Goal: Information Seeking & Learning: Learn about a topic

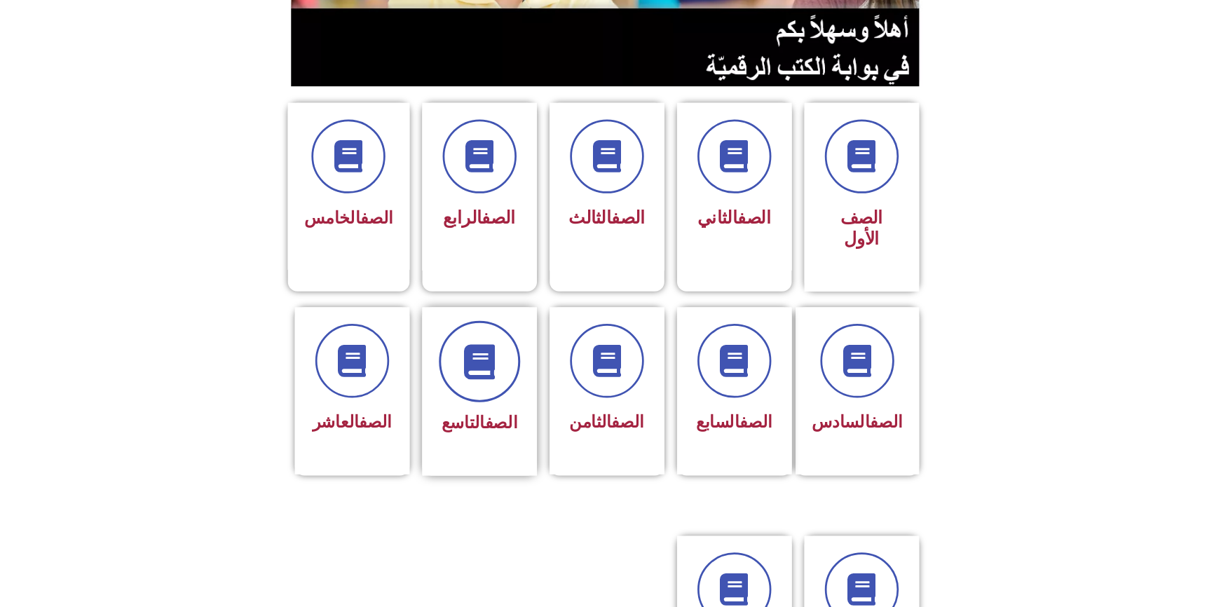
scroll to position [421, 0]
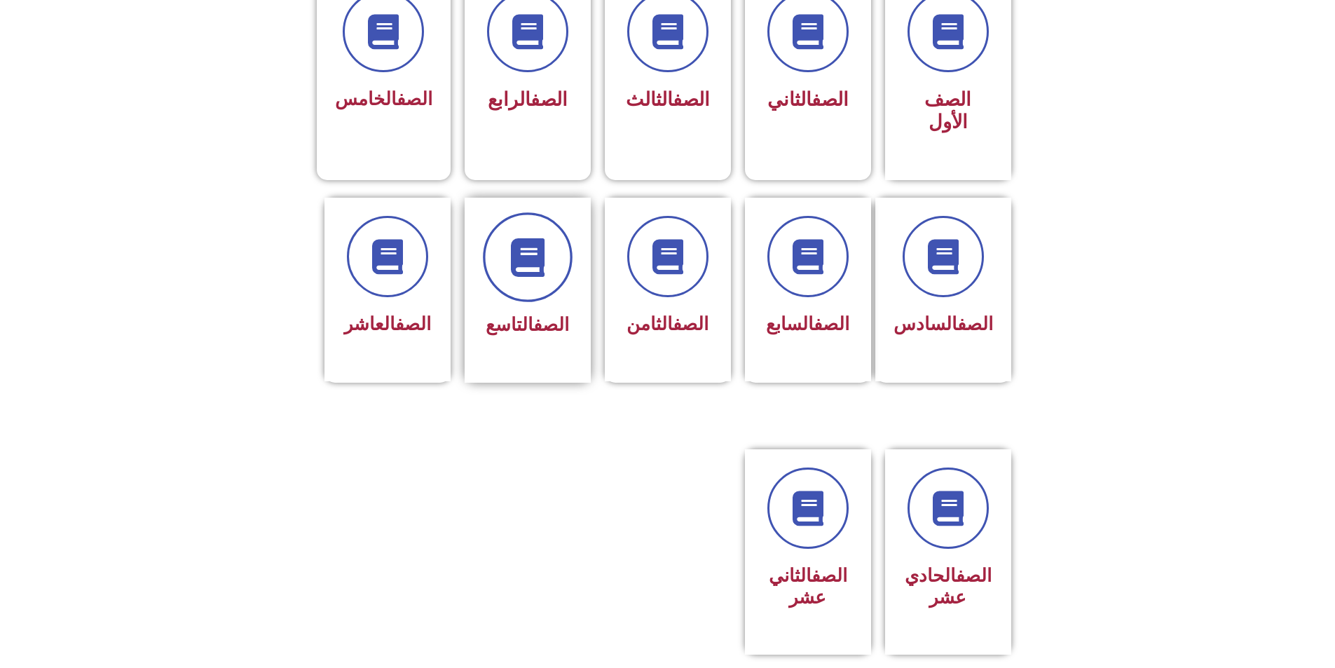
click at [555, 212] on span at bounding box center [528, 257] width 90 height 90
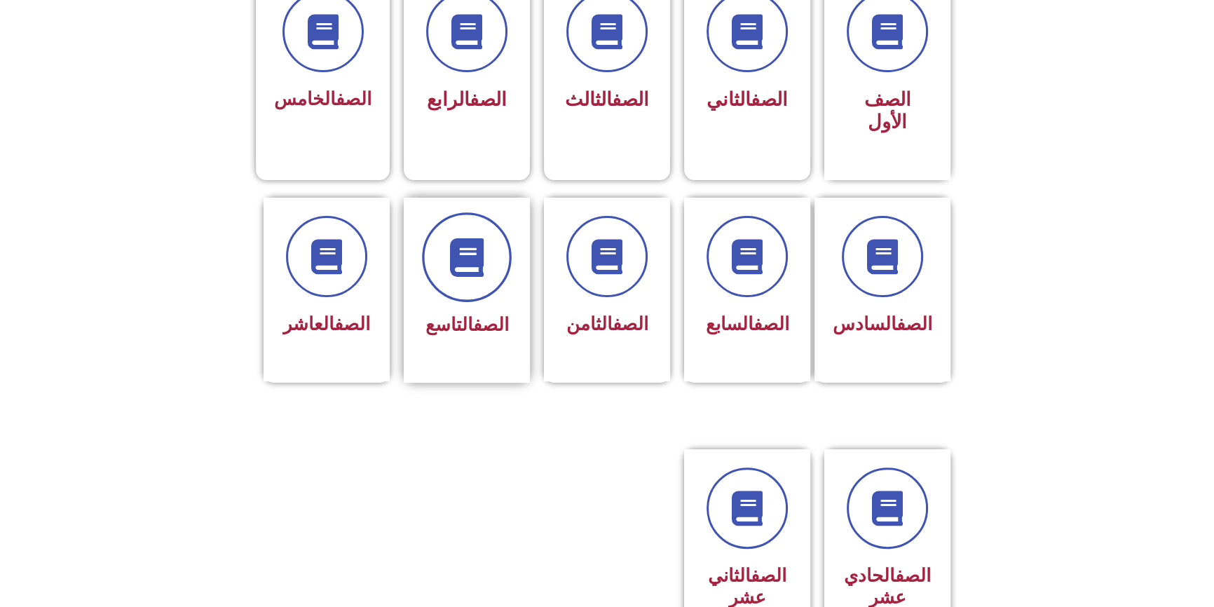
scroll to position [453, 0]
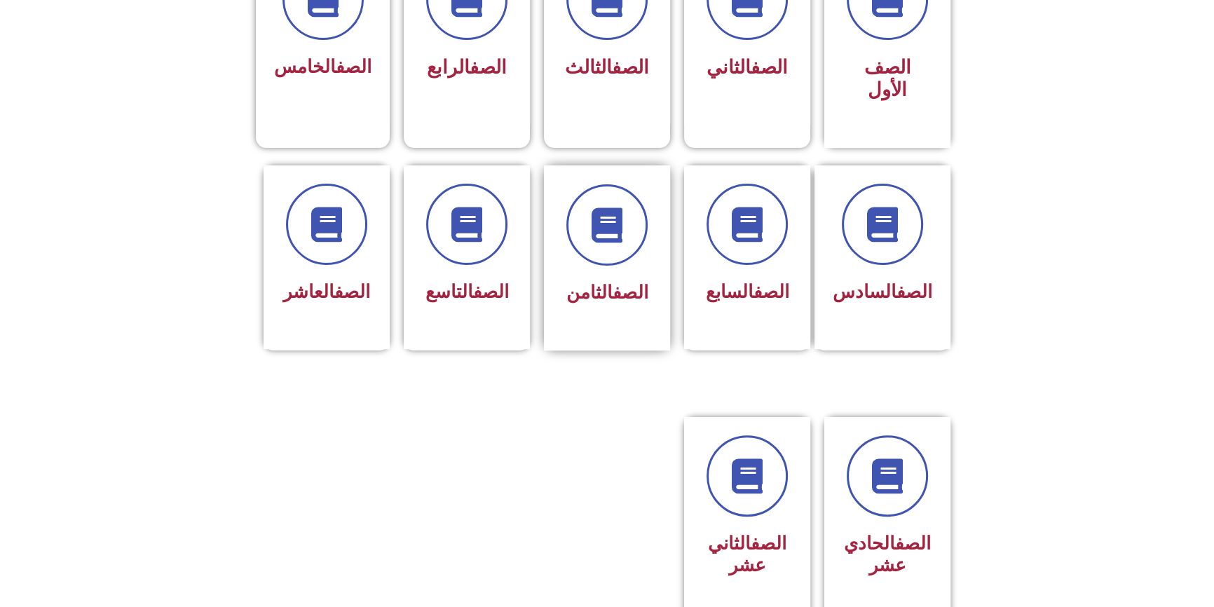
click at [634, 276] on div "الصف الثامن" at bounding box center [607, 293] width 88 height 34
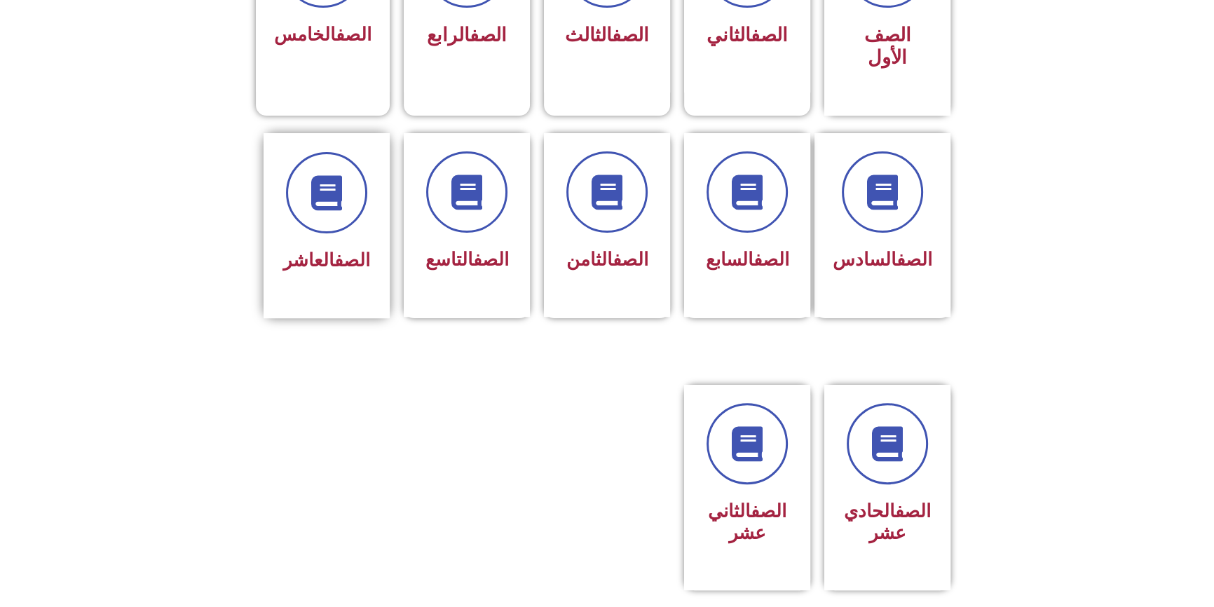
click at [386, 264] on div "الصف العاشر" at bounding box center [327, 225] width 126 height 185
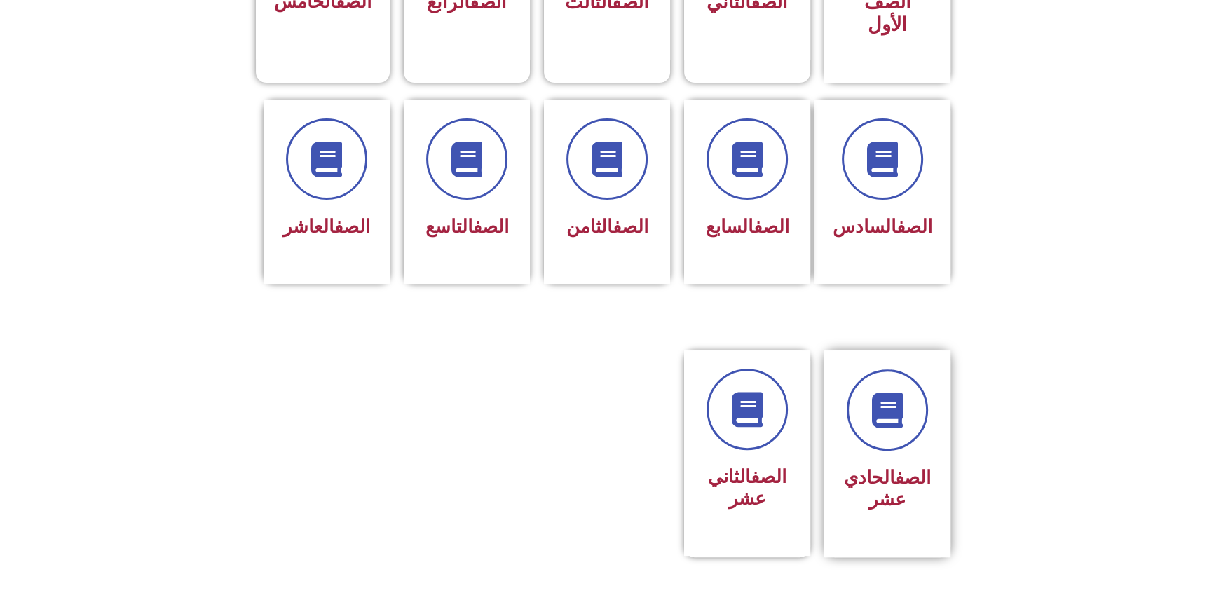
click at [896, 482] on h3 "الصف الحادي عشر" at bounding box center [887, 488] width 88 height 43
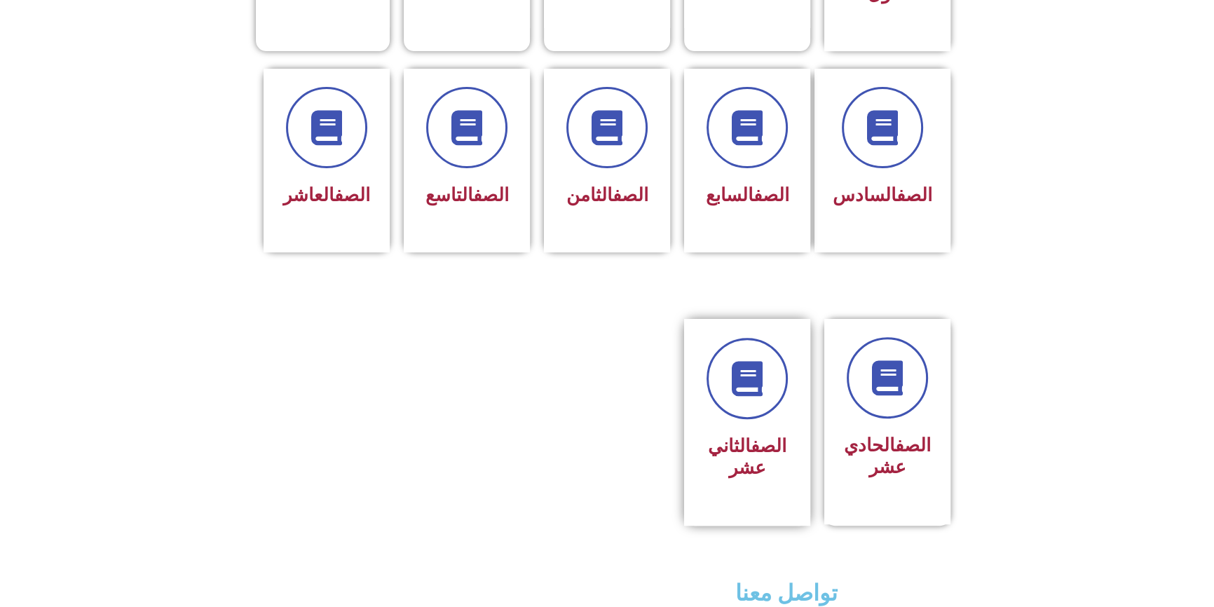
click at [780, 435] on link "الصف" at bounding box center [769, 445] width 36 height 21
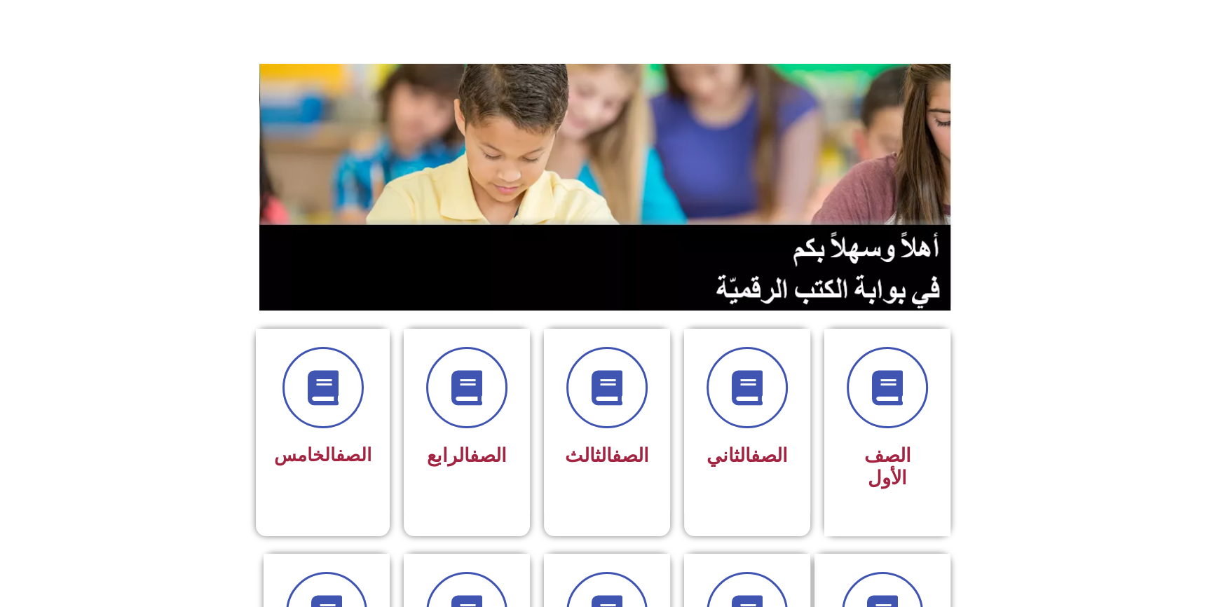
scroll to position [0, 0]
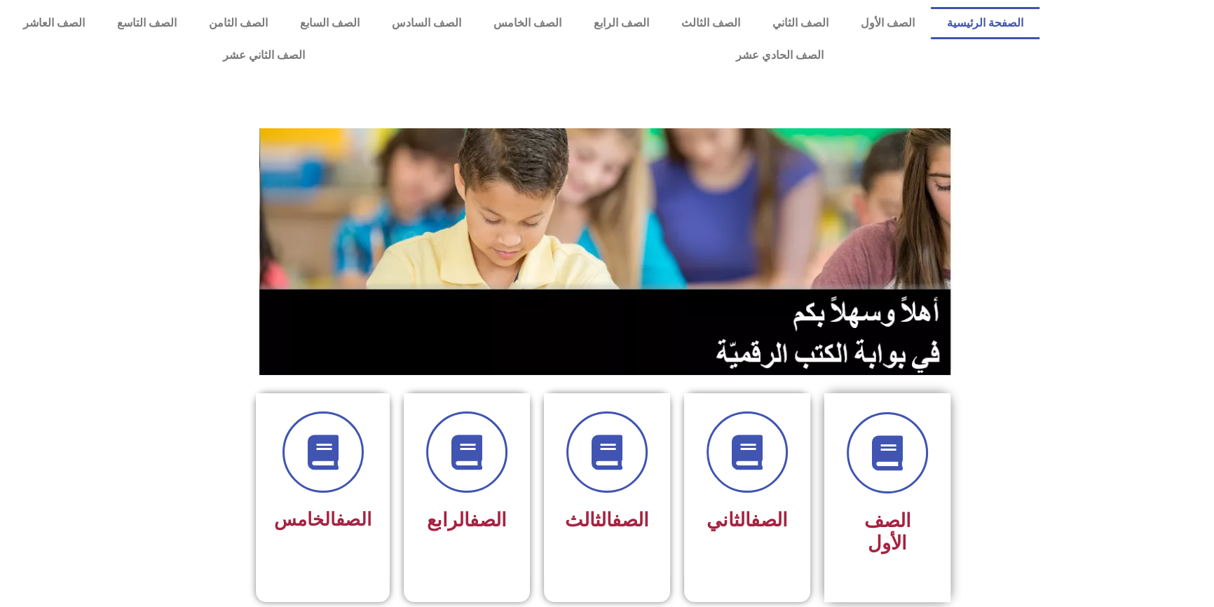
click at [931, 484] on div at bounding box center [887, 452] width 88 height 81
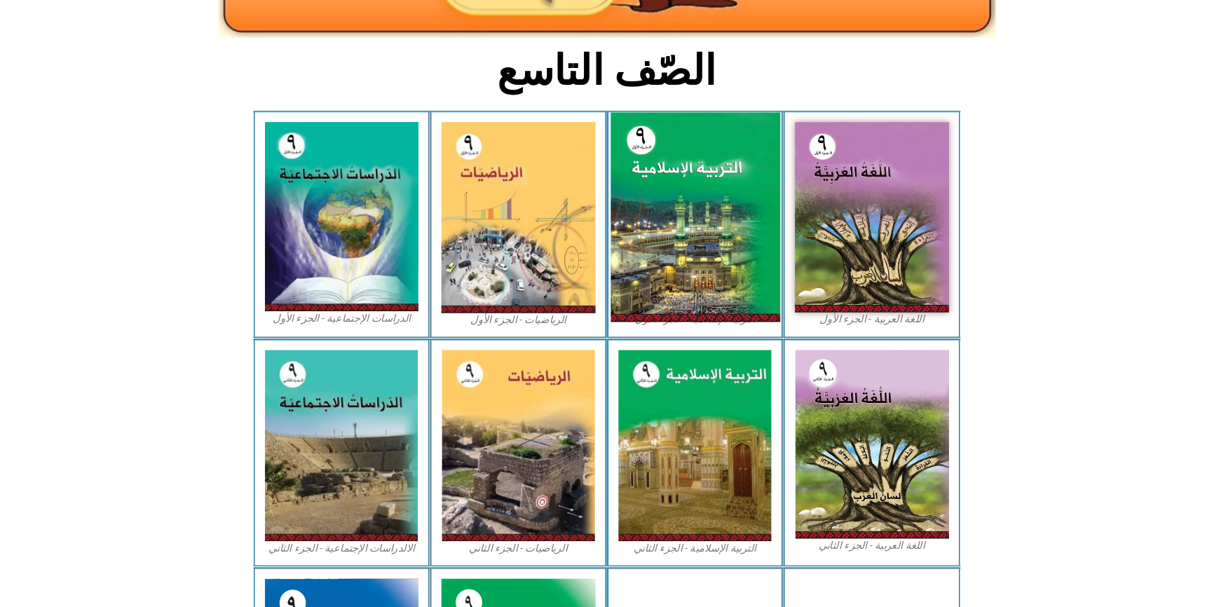
scroll to position [280, 0]
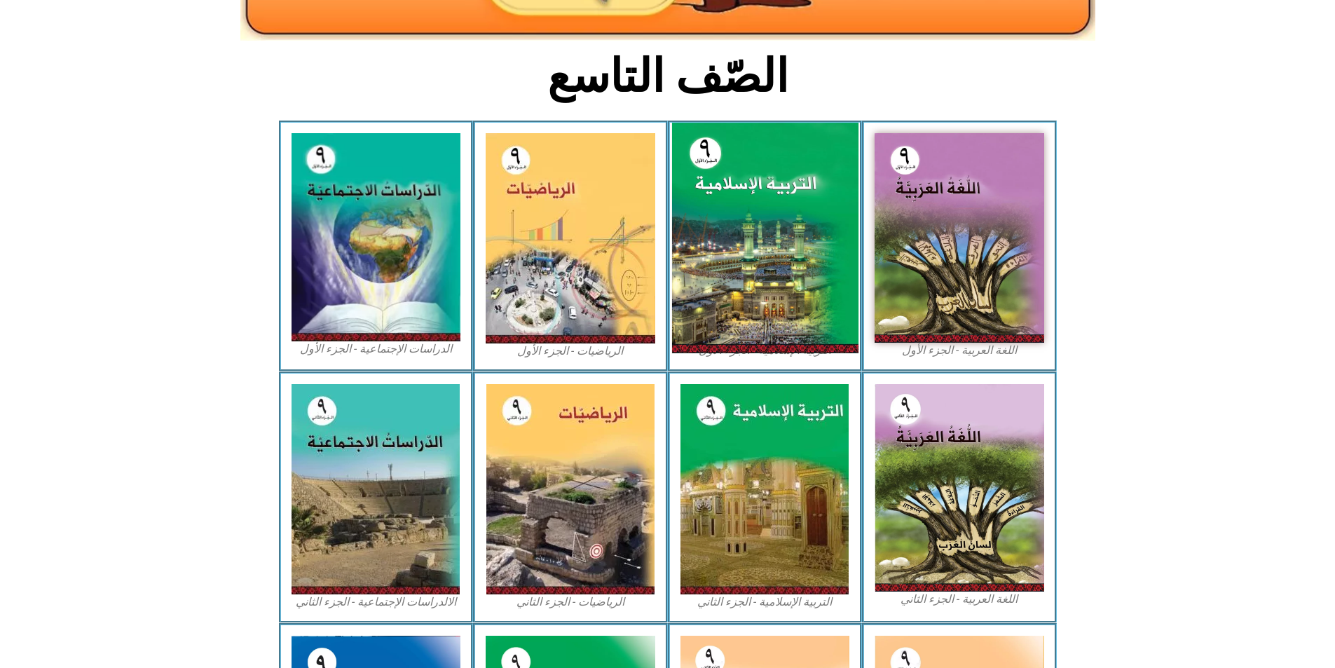
click at [737, 208] on img at bounding box center [765, 238] width 186 height 231
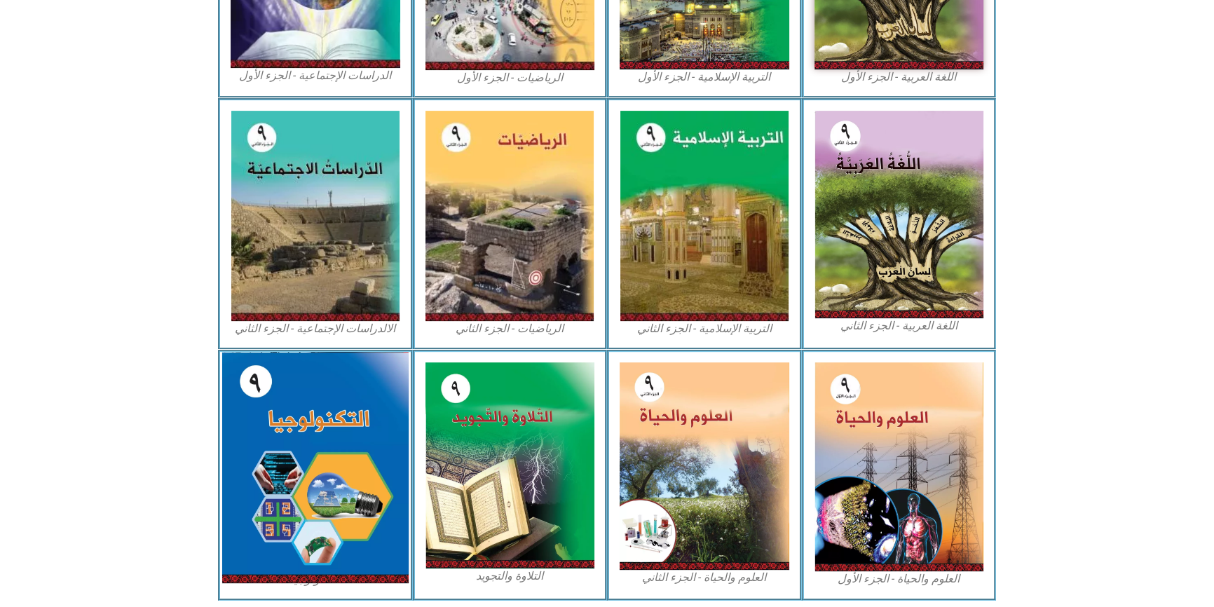
scroll to position [605, 0]
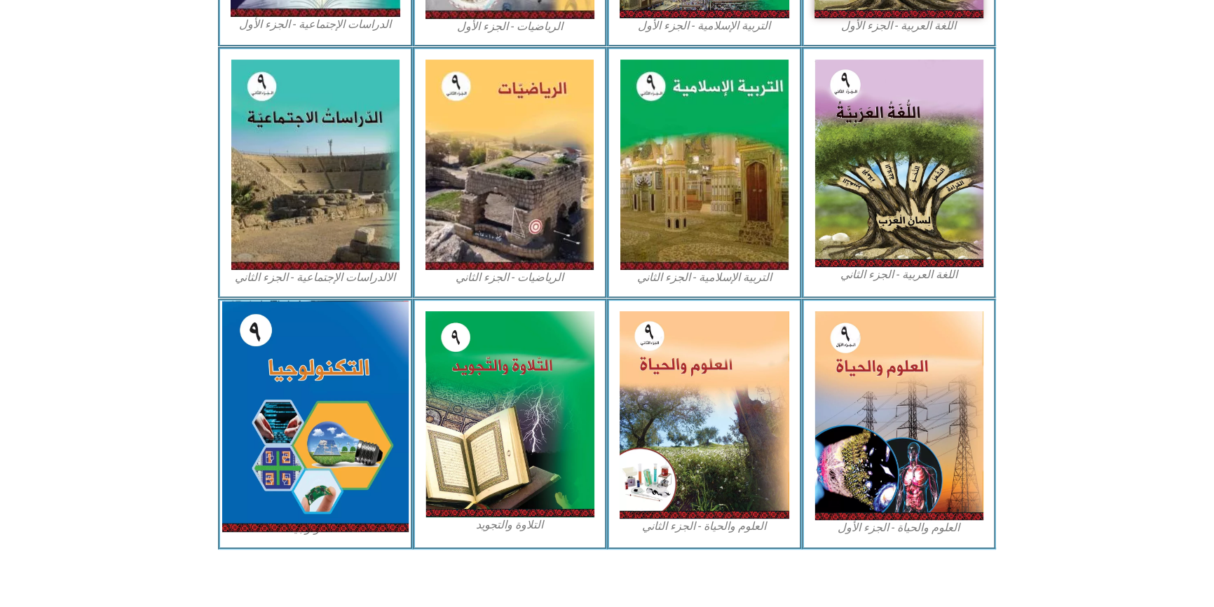
click at [318, 390] on img at bounding box center [315, 416] width 186 height 231
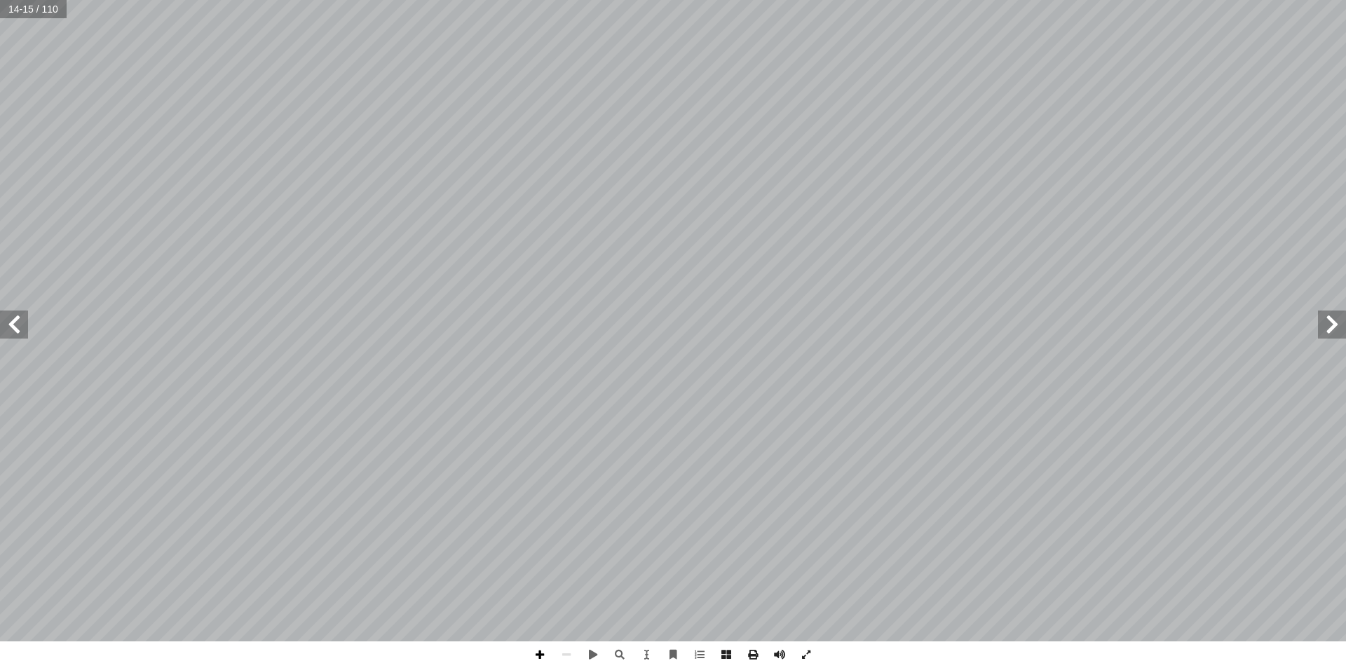
click at [536, 653] on span at bounding box center [539, 654] width 27 height 27
click at [571, 658] on span at bounding box center [566, 654] width 27 height 27
click at [549, 663] on span at bounding box center [539, 654] width 27 height 27
click at [564, 658] on span at bounding box center [566, 654] width 27 height 27
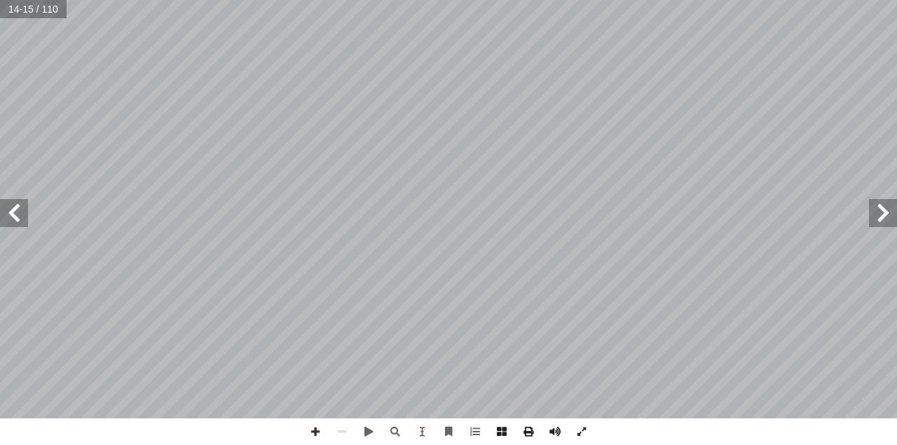
drag, startPoint x: 43, startPoint y: 0, endPoint x: 315, endPoint y: 437, distance: 515.1
click at [315, 438] on span at bounding box center [315, 432] width 27 height 27
click at [311, 430] on span at bounding box center [315, 432] width 27 height 27
click at [336, 430] on span at bounding box center [342, 432] width 27 height 27
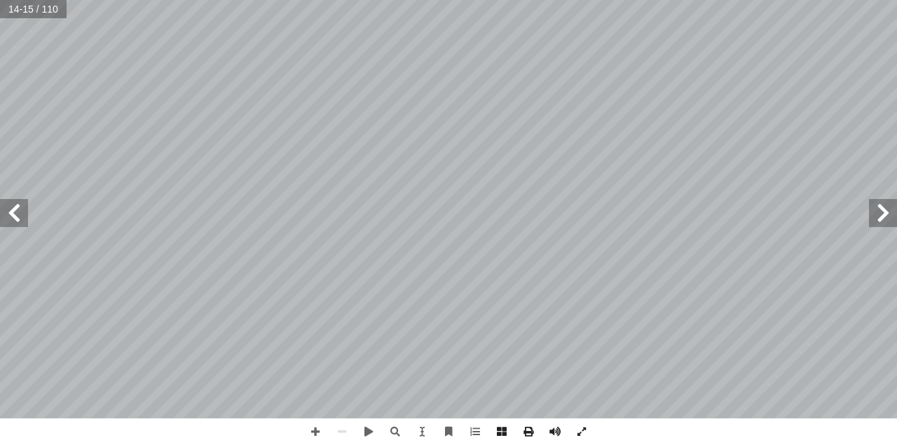
drag, startPoint x: 345, startPoint y: 426, endPoint x: 583, endPoint y: 477, distance: 242.9
click at [583, 436] on span at bounding box center [582, 432] width 27 height 27
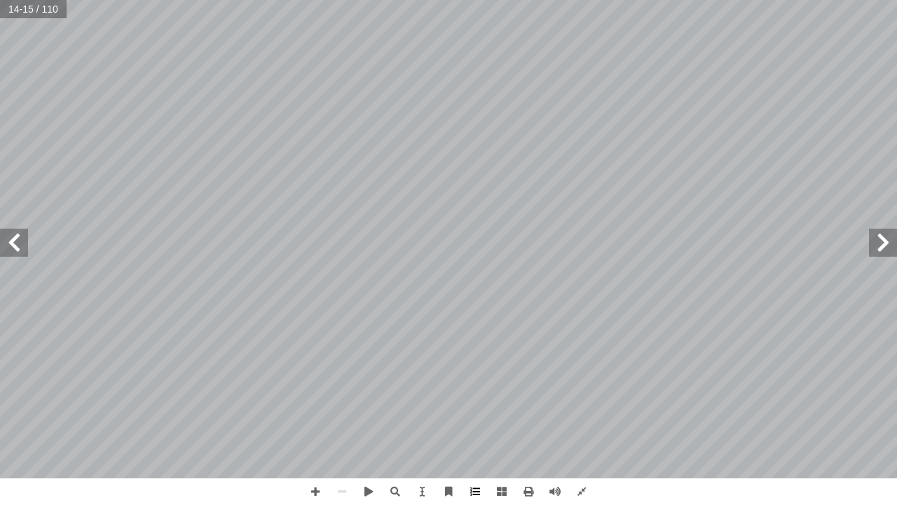
click at [471, 489] on span at bounding box center [475, 491] width 27 height 27
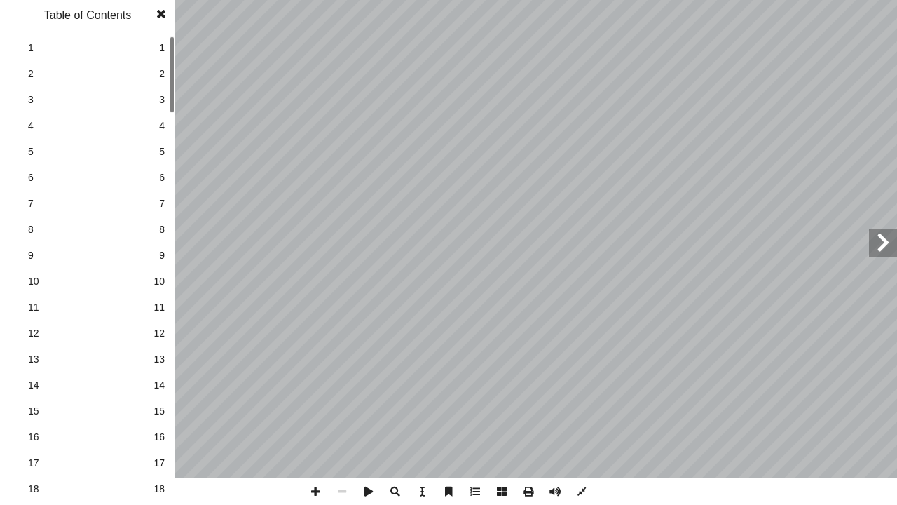
click at [471, 489] on span at bounding box center [475, 491] width 27 height 27
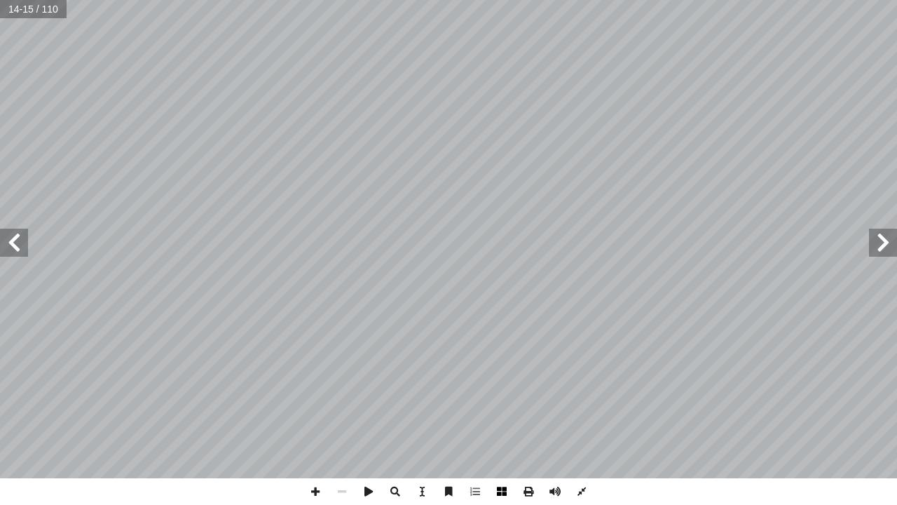
click at [503, 491] on span at bounding box center [502, 491] width 27 height 27
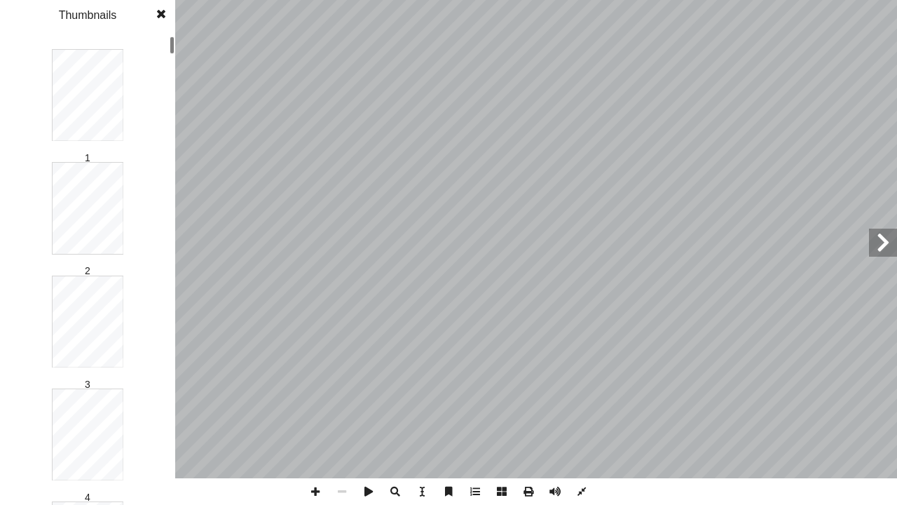
click at [503, 492] on span at bounding box center [502, 491] width 27 height 27
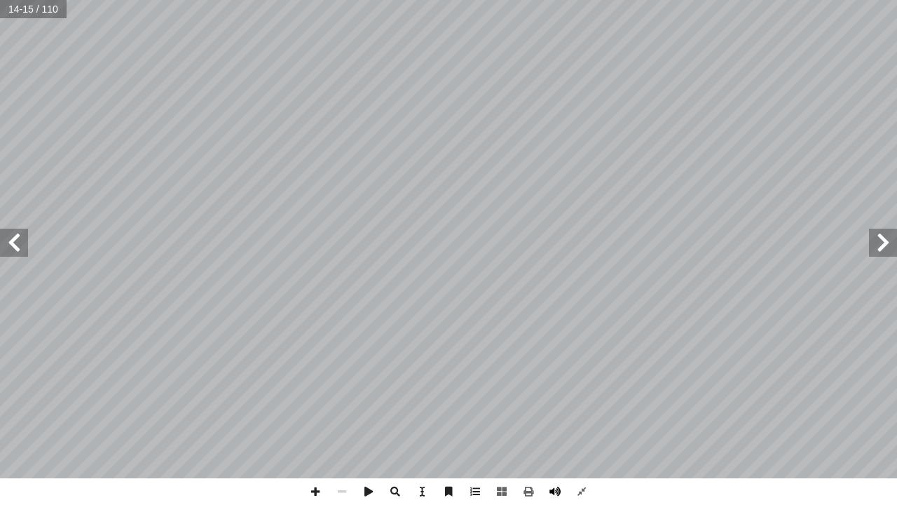
click at [553, 484] on span at bounding box center [555, 491] width 27 height 27
click at [554, 491] on span at bounding box center [555, 491] width 27 height 27
click at [368, 491] on span at bounding box center [368, 491] width 27 height 27
click at [369, 489] on span at bounding box center [368, 491] width 27 height 27
click at [582, 496] on span at bounding box center [582, 491] width 27 height 27
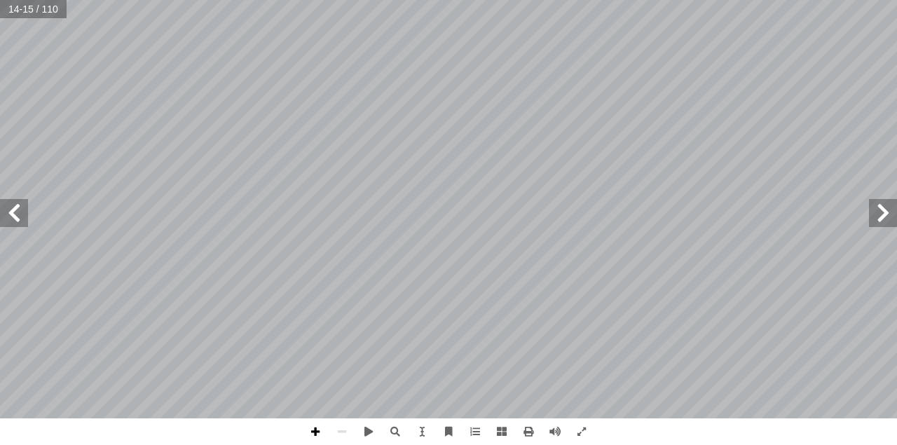
click at [319, 430] on span at bounding box center [315, 432] width 27 height 27
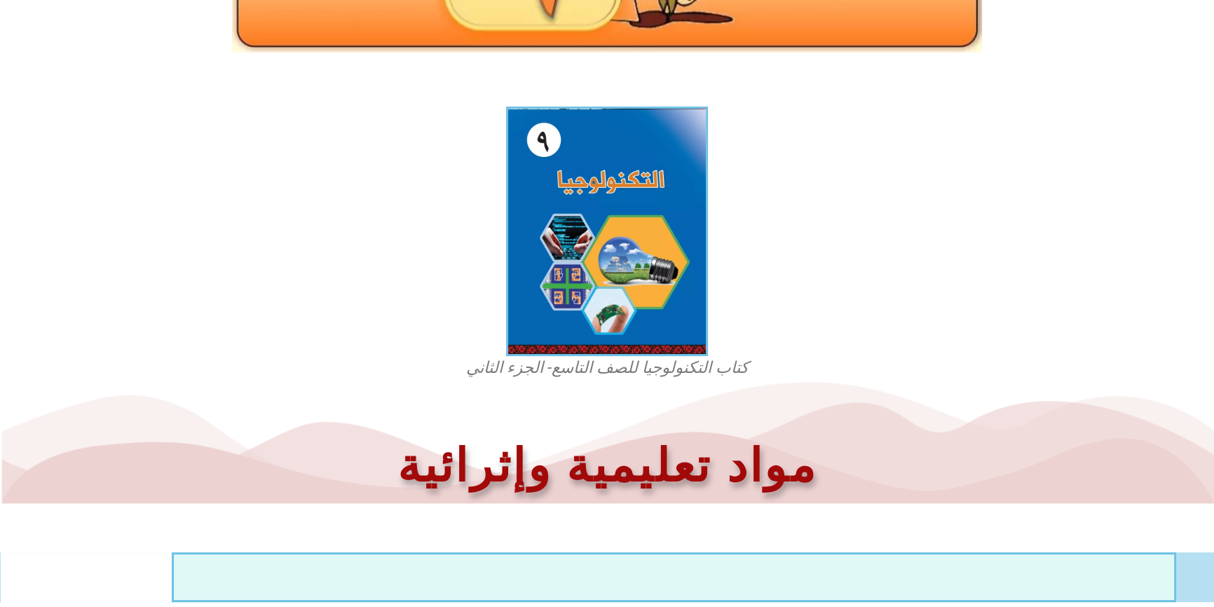
scroll to position [421, 0]
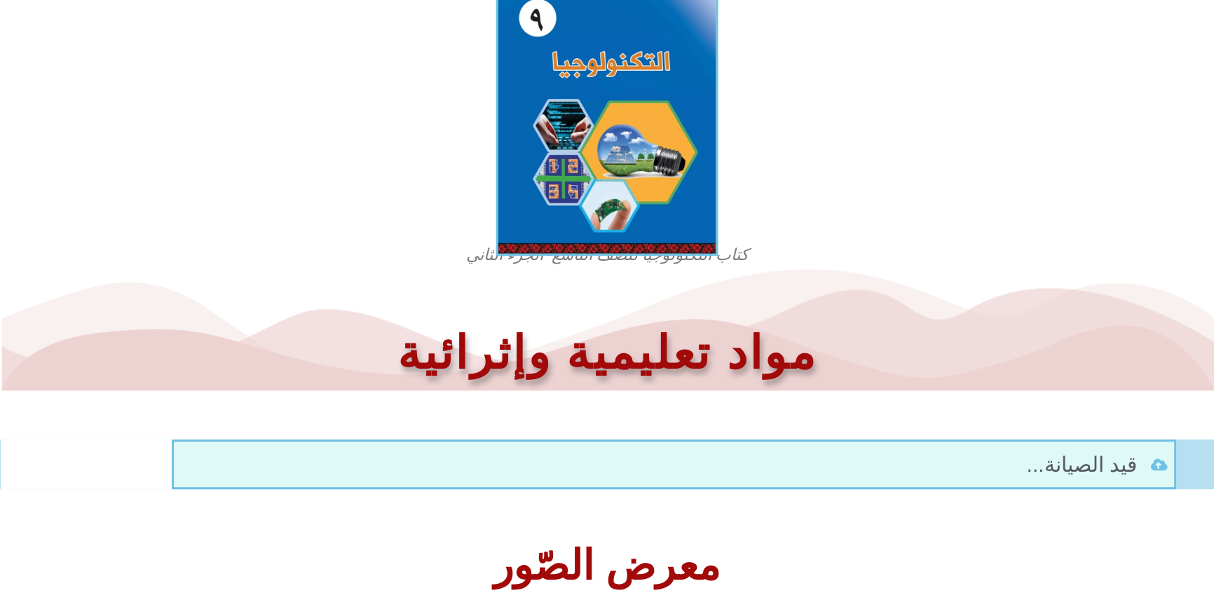
click at [616, 184] on img at bounding box center [607, 118] width 222 height 275
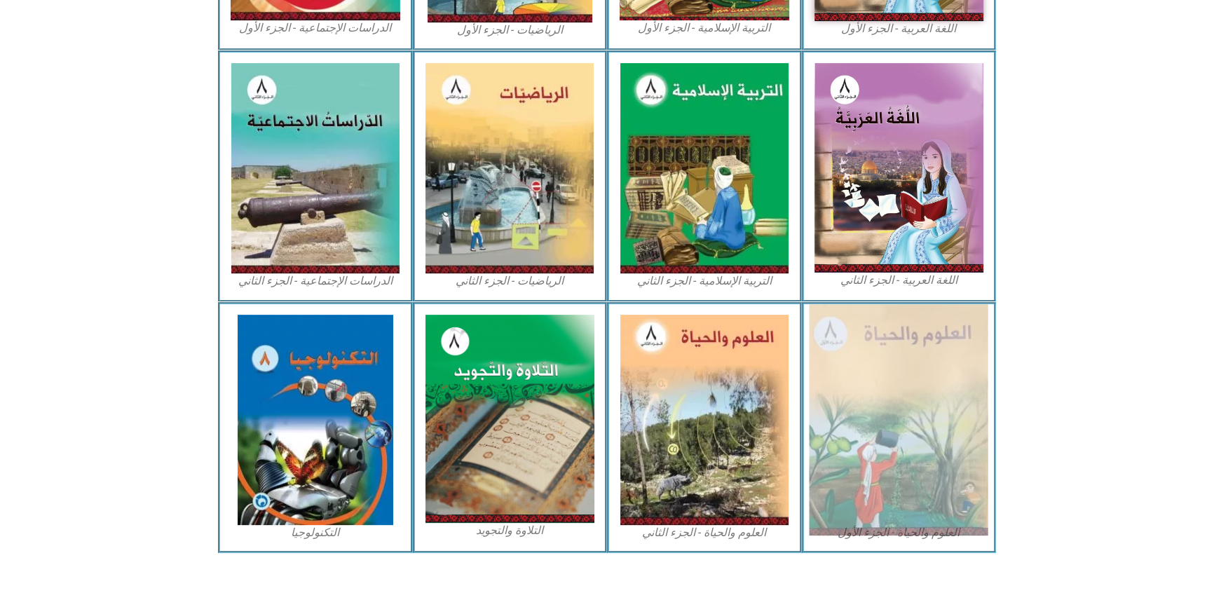
scroll to position [640, 0]
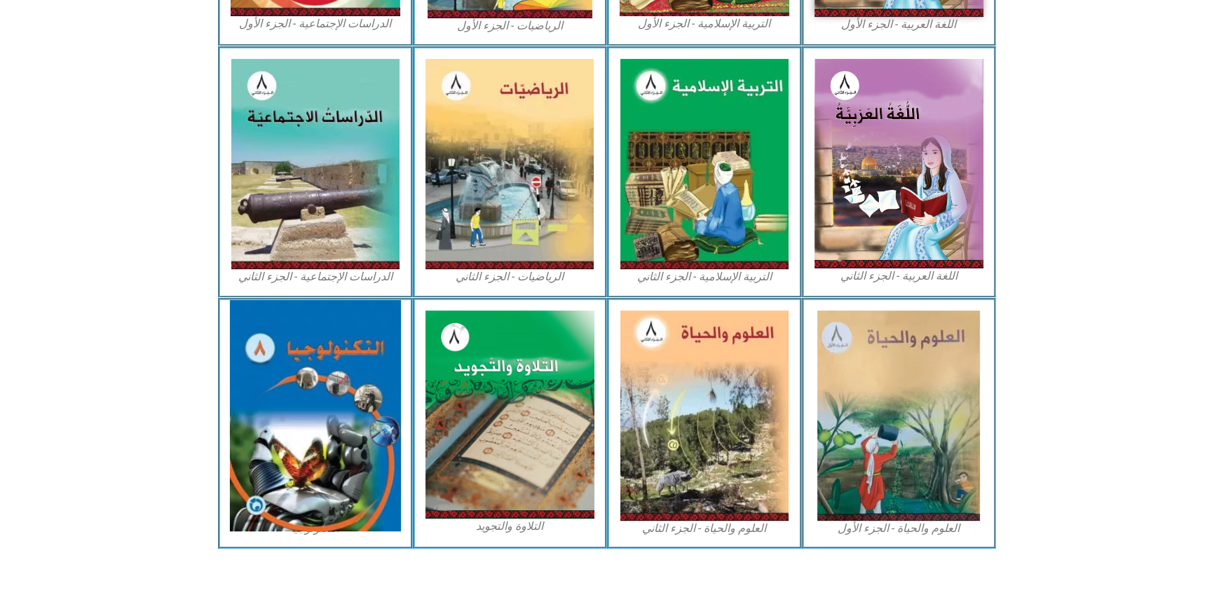
click at [259, 409] on img at bounding box center [315, 415] width 171 height 231
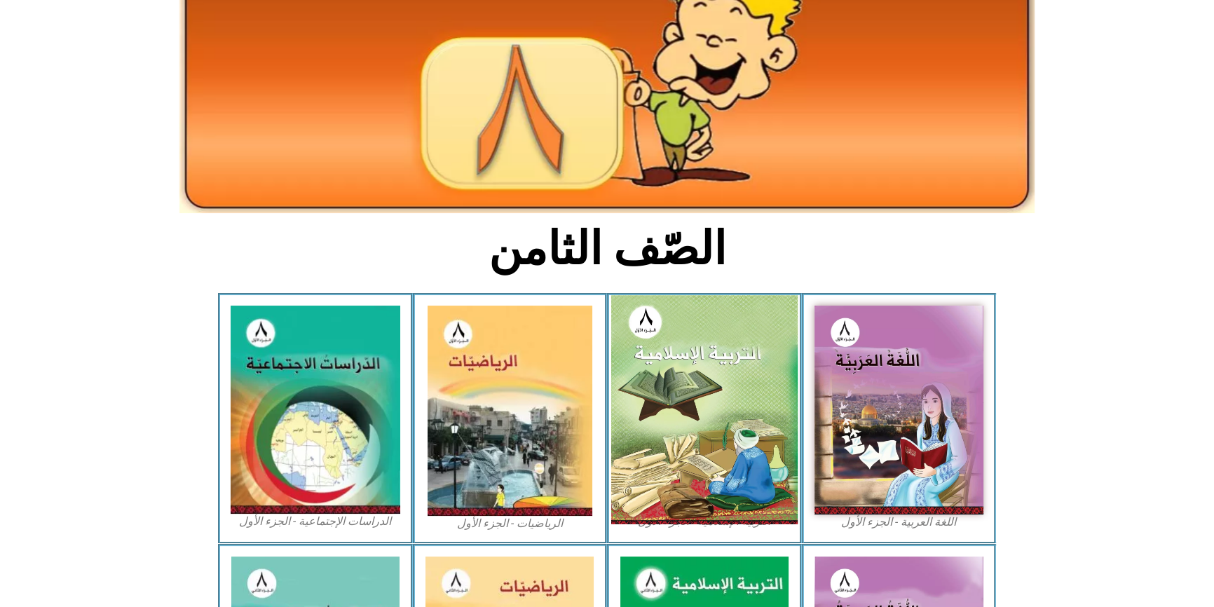
scroll to position [322, 0]
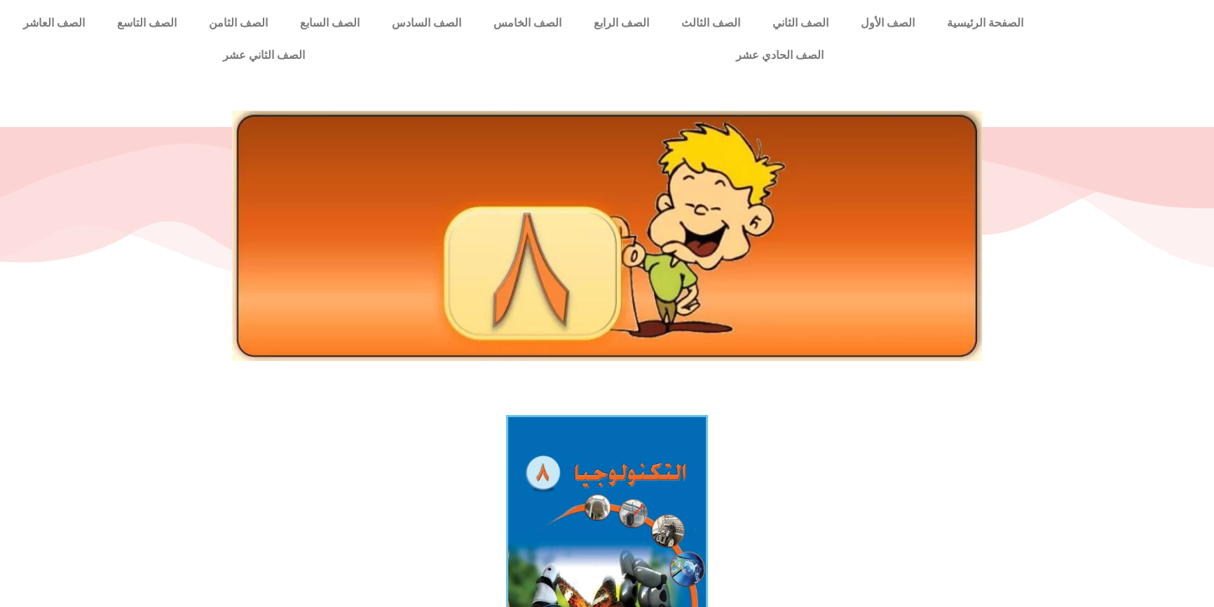
scroll to position [444, 0]
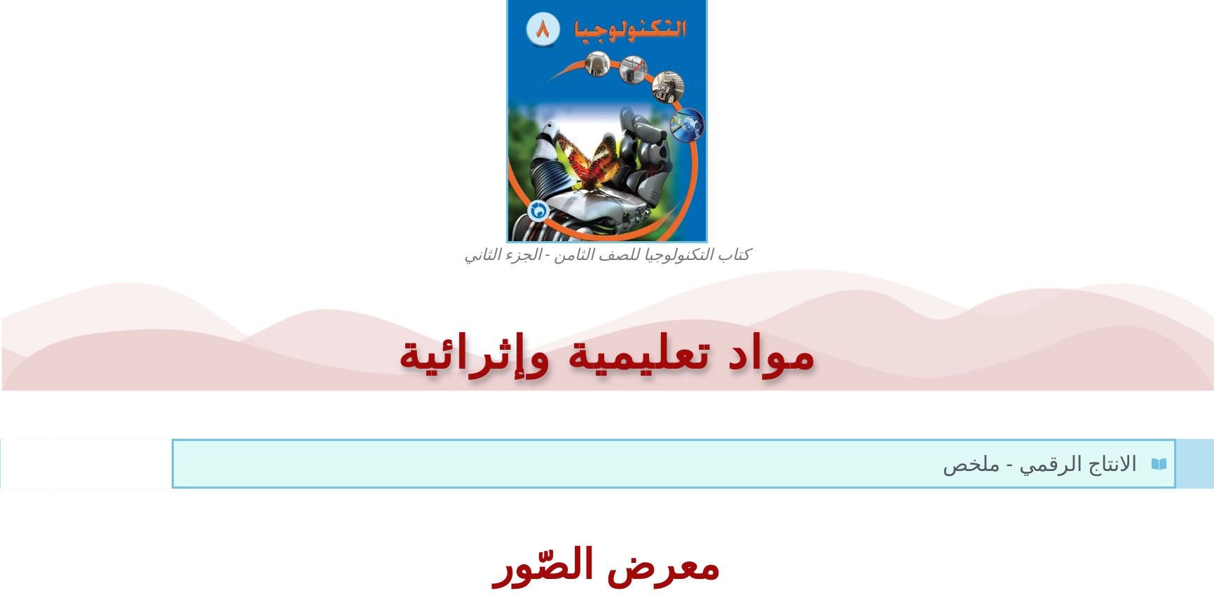
click at [618, 256] on figcaption "كتاب التكنولوجيا للصف الثامن - الجزء الثاني" at bounding box center [607, 255] width 336 height 22
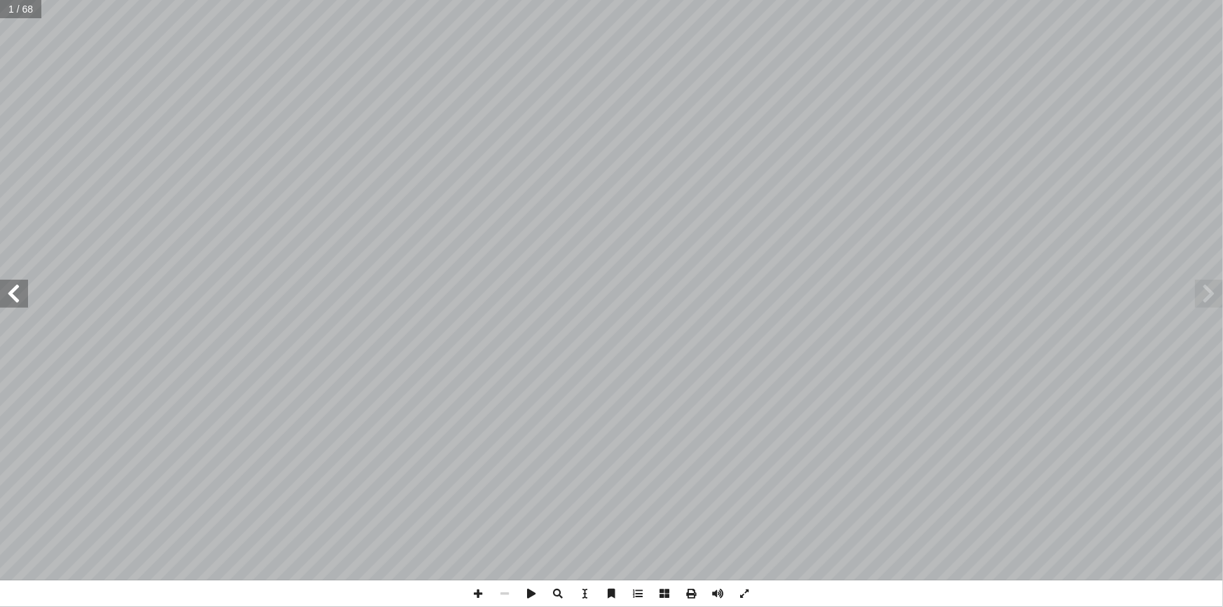
click at [1201, 283] on div "التكنولوجيا للصف الثامن الأساسي فريق التأليف أ. زياد سحلوب د. رشيد الجيوسي » ً …" at bounding box center [611, 290] width 1223 height 580
click at [1213, 285] on div "قررت وزارة التربية والتعليم في دولة فلسطين من العام الدراسي 2015/2014م ً تدريس …" at bounding box center [611, 290] width 1223 height 580
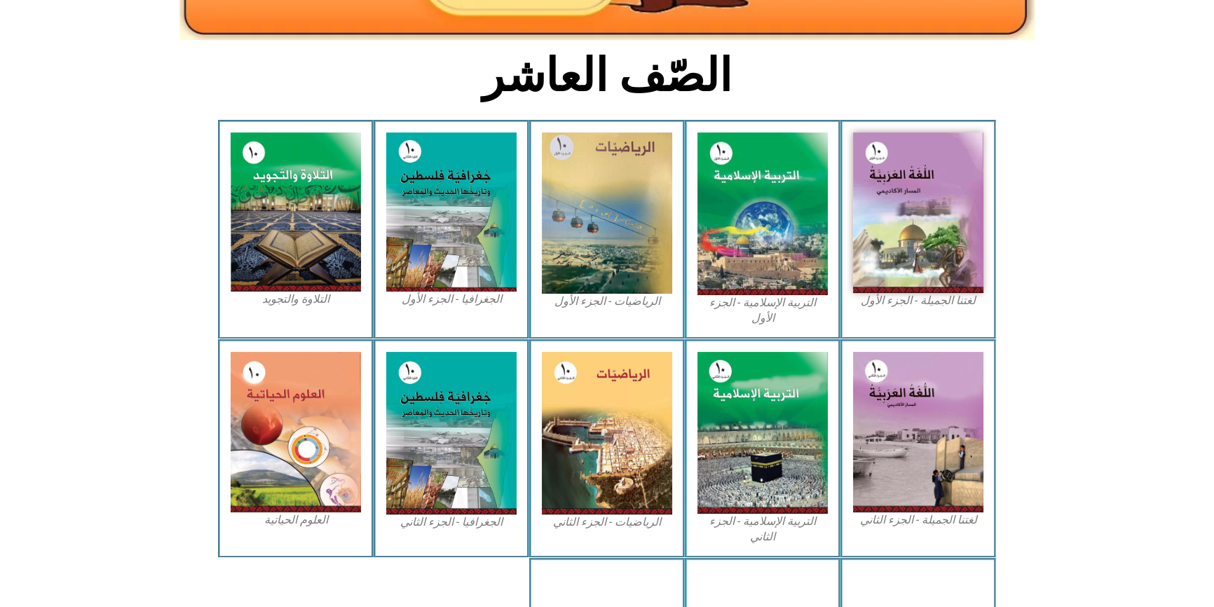
scroll to position [318, 0]
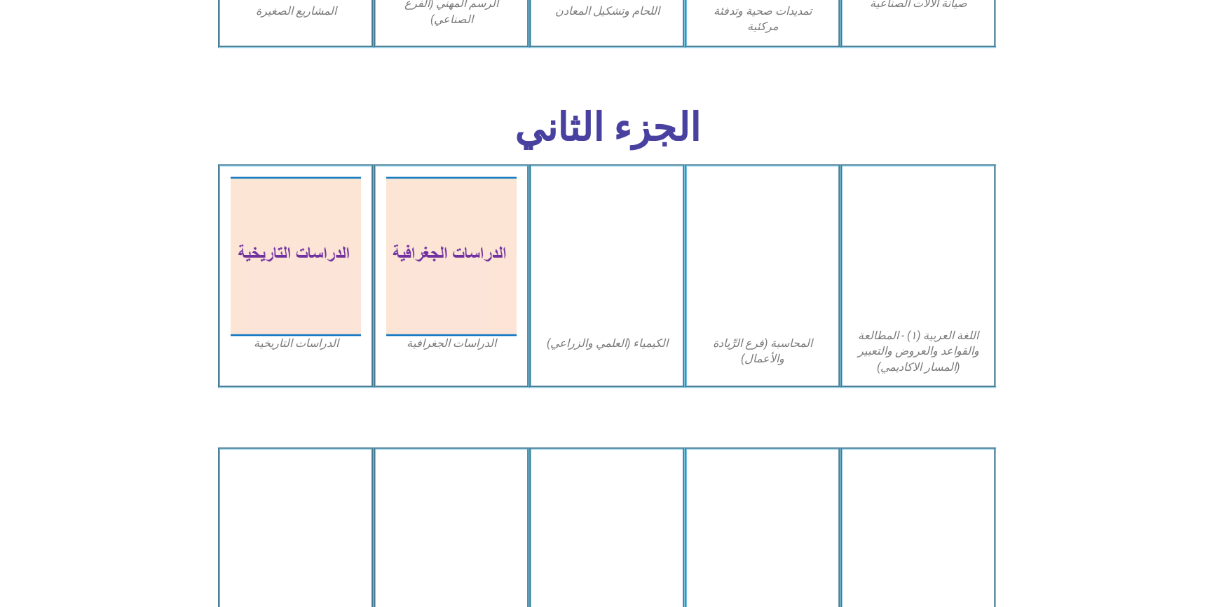
scroll to position [2613, 0]
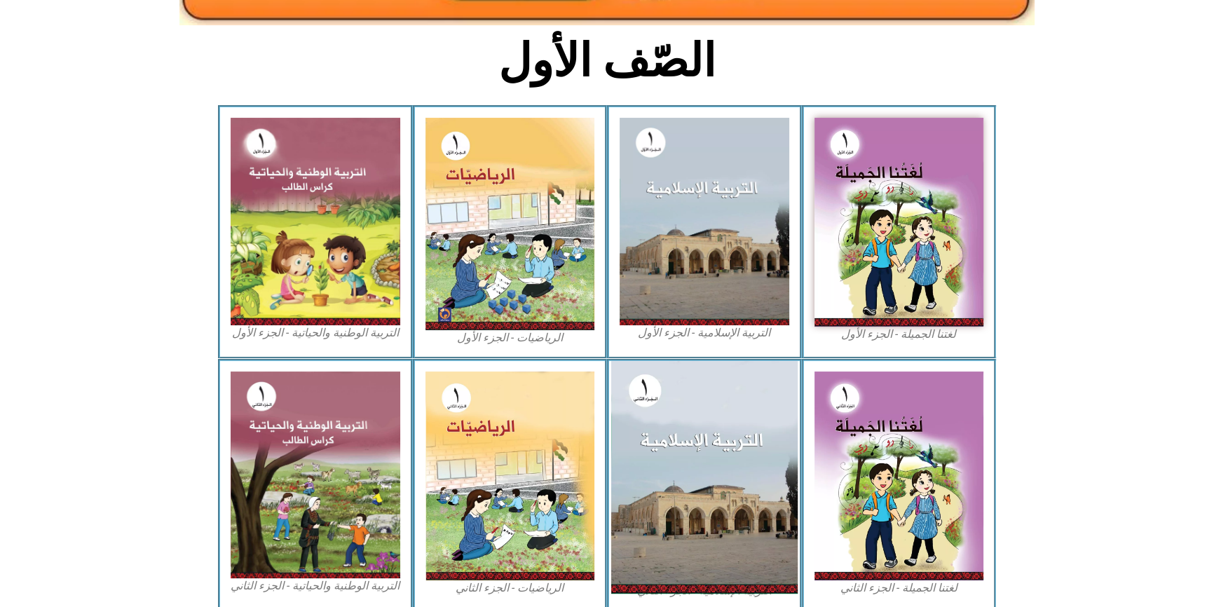
scroll to position [335, 0]
